Goal: Information Seeking & Learning: Learn about a topic

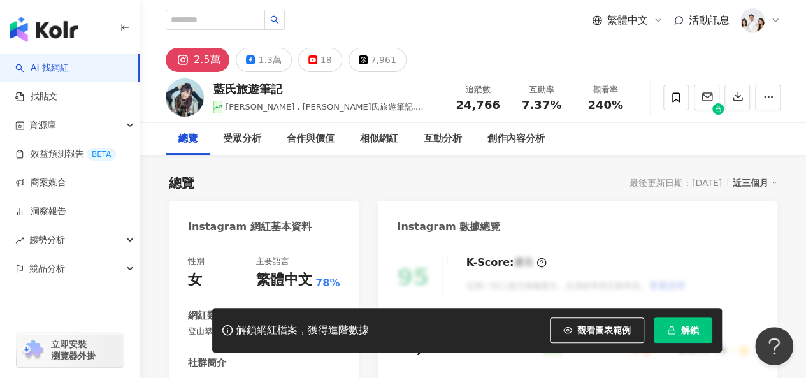
click at [184, 61] on icon at bounding box center [182, 59] width 3 height 3
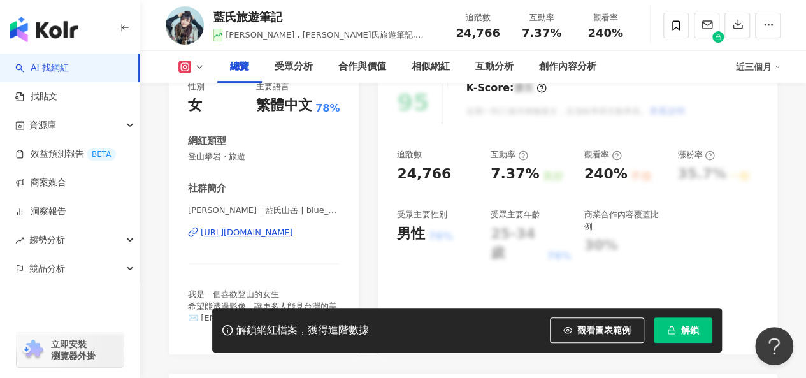
scroll to position [191, 0]
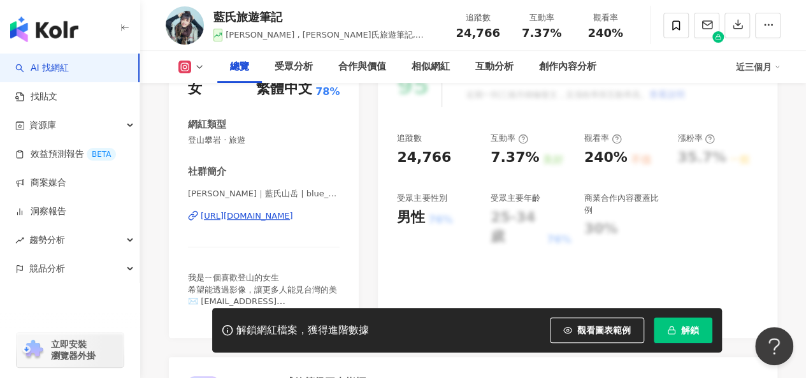
click at [264, 216] on div "https://www.instagram.com/blue_mountain_tw/" at bounding box center [247, 215] width 92 height 11
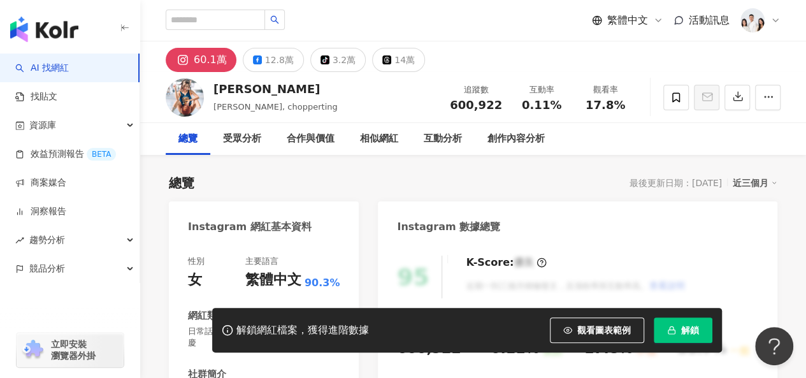
scroll to position [255, 0]
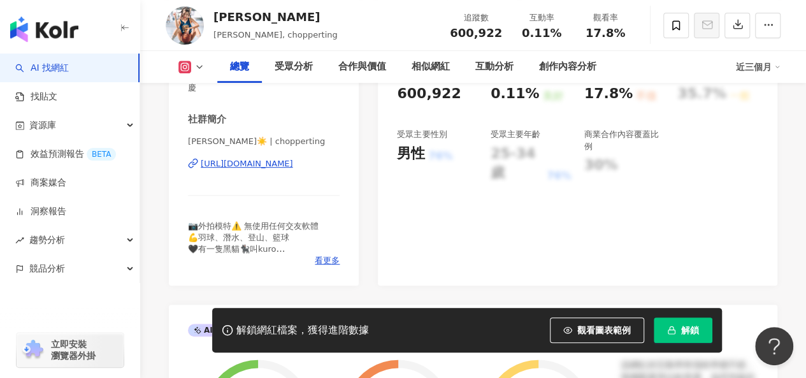
click at [293, 165] on div "https://www.instagram.com/chopperting/" at bounding box center [247, 163] width 92 height 11
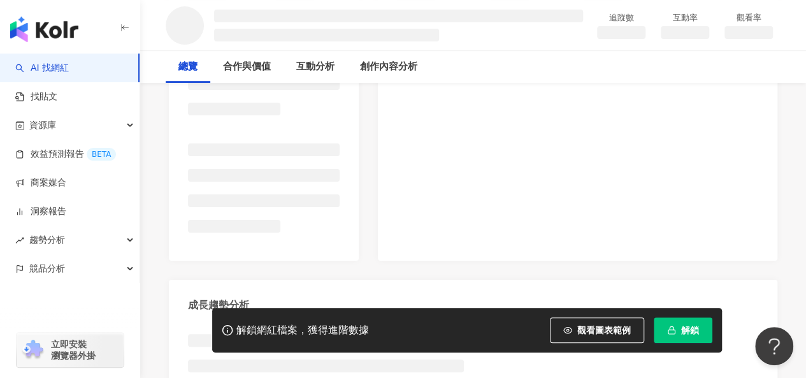
scroll to position [446, 0]
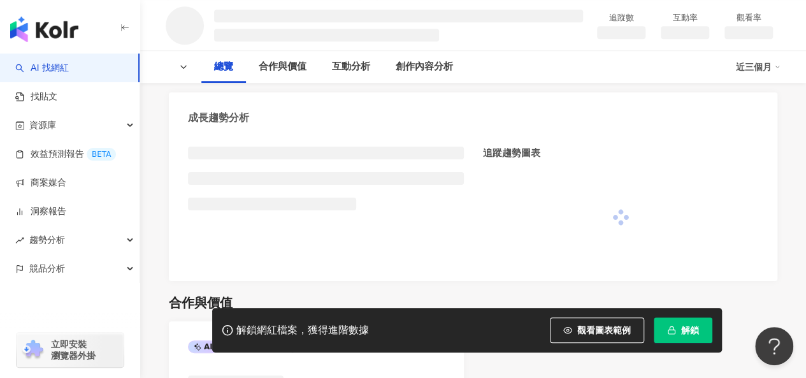
scroll to position [29, 0]
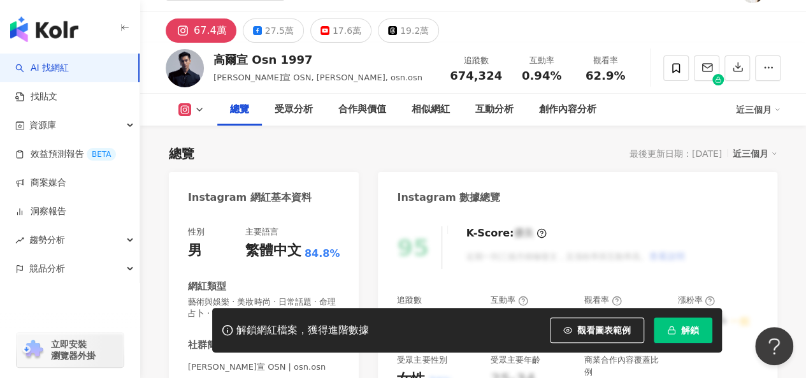
scroll to position [284, 0]
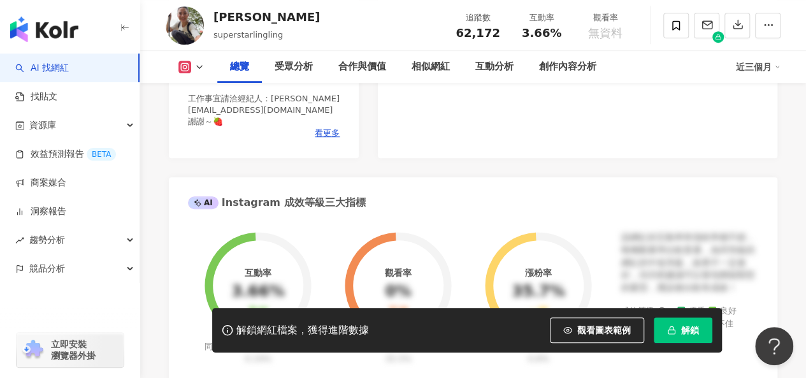
scroll to position [191, 0]
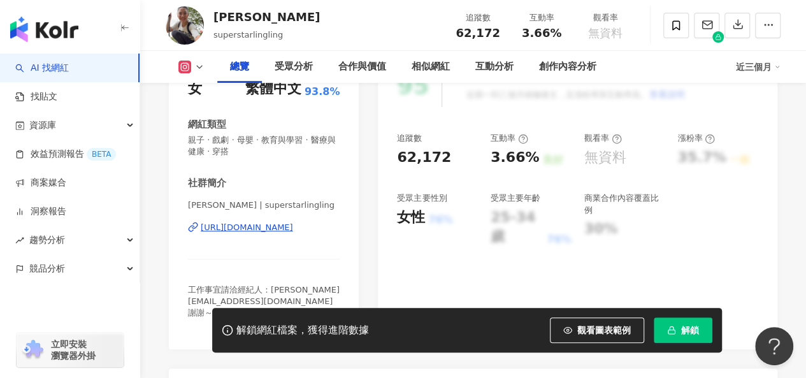
click at [263, 225] on div "https://www.instagram.com/superstarlingling/" at bounding box center [247, 227] width 92 height 11
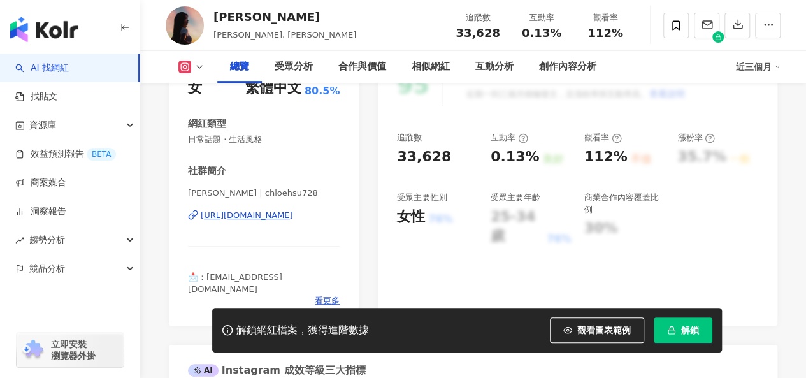
scroll to position [255, 0]
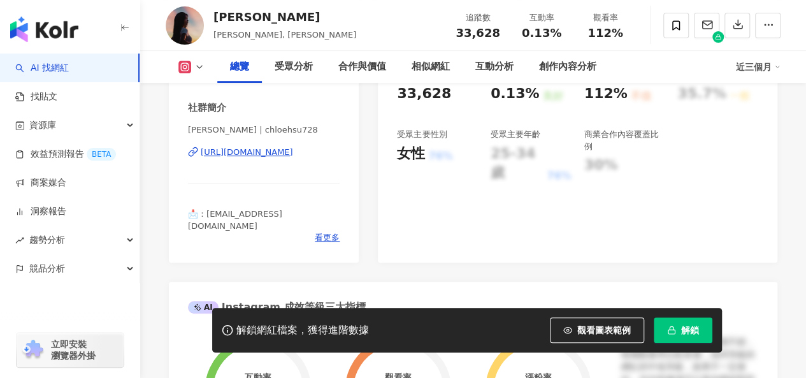
click at [293, 155] on div "https://www.instagram.com/chloehsu728/" at bounding box center [247, 152] width 92 height 11
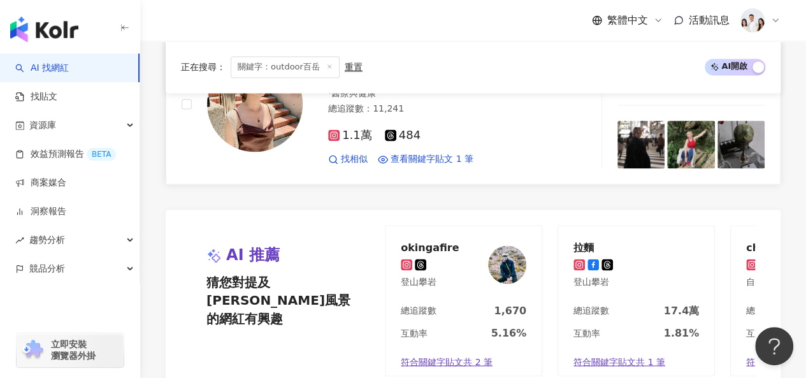
scroll to position [893, 0]
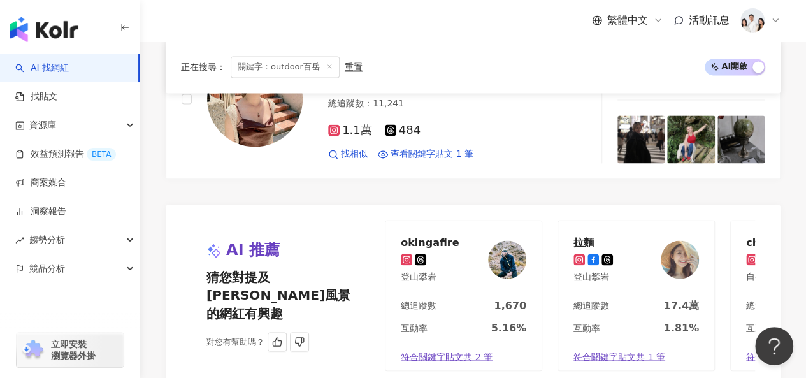
click at [685, 247] on img at bounding box center [680, 259] width 38 height 38
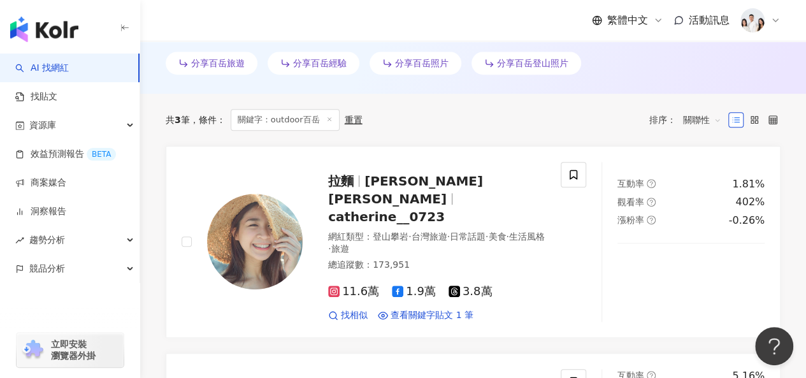
scroll to position [0, 0]
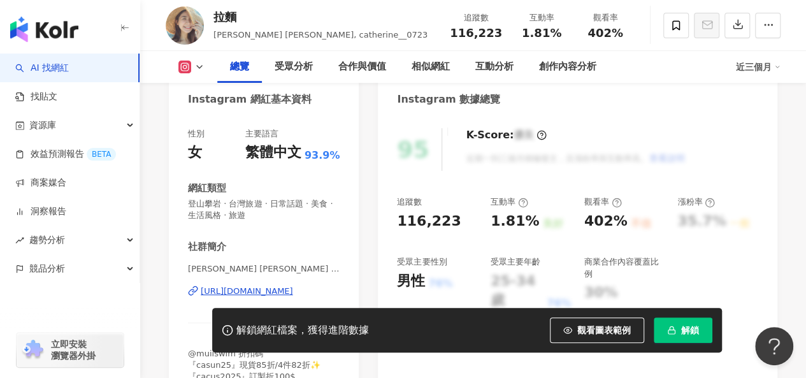
click at [259, 290] on div "[URL][DOMAIN_NAME]" at bounding box center [247, 291] width 92 height 11
